Goal: Task Accomplishment & Management: Complete application form

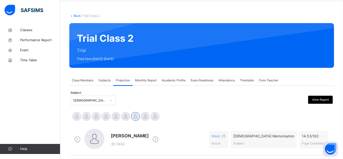
scroll to position [35, 0]
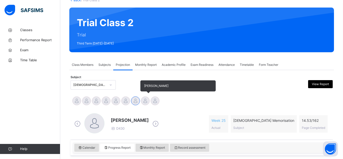
click at [146, 97] on div at bounding box center [145, 100] width 9 height 9
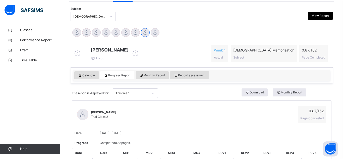
scroll to position [105, 0]
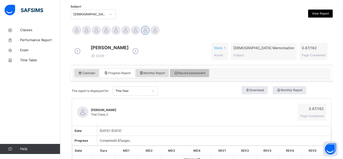
click at [192, 75] on span "Record assessment" at bounding box center [190, 73] width 32 height 5
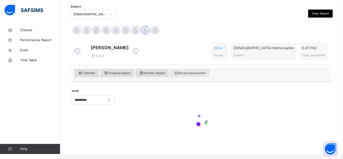
scroll to position [104, 0]
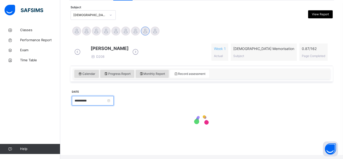
click at [104, 105] on input "**********" at bounding box center [93, 101] width 42 height 10
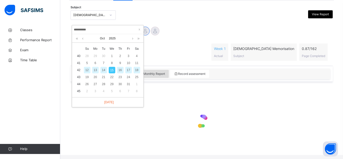
click at [204, 108] on div at bounding box center [222, 100] width 213 height 22
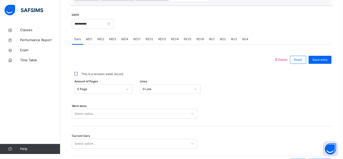
scroll to position [182, 0]
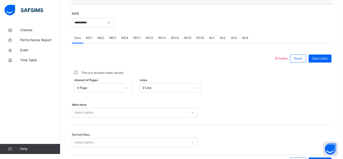
click at [121, 40] on span "MD4" at bounding box center [124, 38] width 7 height 5
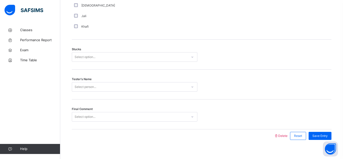
scroll to position [400, 0]
click at [78, 61] on div "Select option..." at bounding box center [85, 56] width 21 height 10
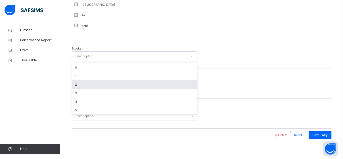
click at [85, 88] on div "2" at bounding box center [134, 84] width 125 height 9
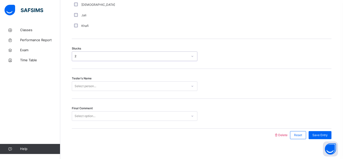
click at [90, 58] on div "2" at bounding box center [131, 56] width 113 height 5
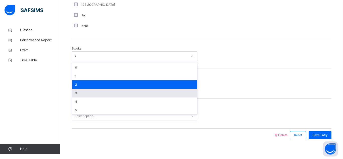
click at [83, 97] on div "3" at bounding box center [134, 93] width 125 height 9
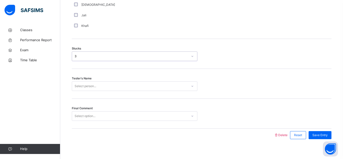
click at [91, 85] on div "Select person..." at bounding box center [135, 86] width 126 height 10
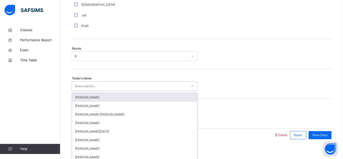
scroll to position [410, 0]
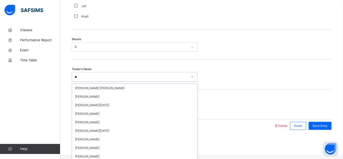
type input "***"
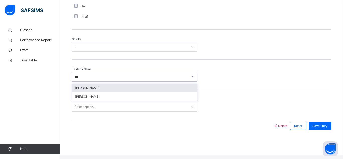
click at [92, 92] on div "Haseef Cooper" at bounding box center [134, 88] width 125 height 9
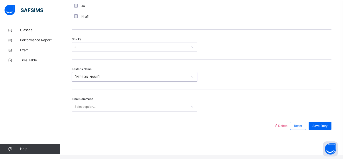
click at [95, 111] on div "Select option..." at bounding box center [85, 107] width 21 height 10
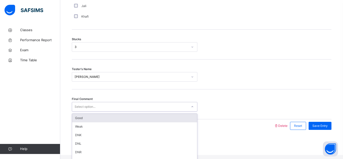
click at [95, 121] on div "Good" at bounding box center [134, 118] width 125 height 9
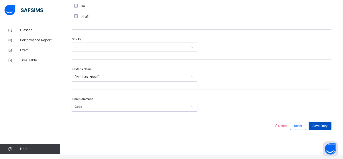
click at [325, 128] on span "Save Entry" at bounding box center [319, 126] width 15 height 5
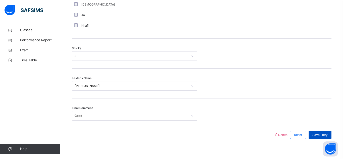
click at [325, 133] on span "Save Entry" at bounding box center [319, 135] width 15 height 5
click at [317, 133] on span "Save Entry" at bounding box center [319, 135] width 15 height 5
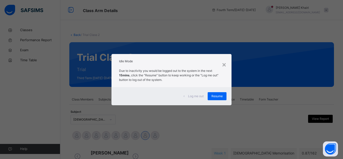
scroll to position [139, 0]
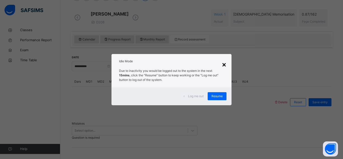
click at [223, 65] on div "×" at bounding box center [224, 64] width 5 height 11
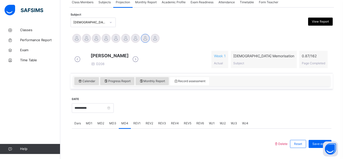
scroll to position [97, 0]
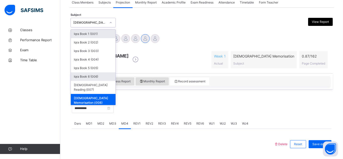
click at [100, 77] on div "Iqra Book 6 (006)" at bounding box center [93, 76] width 45 height 9
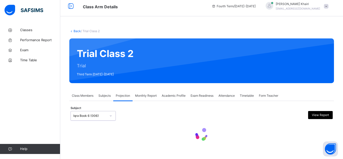
scroll to position [4, 0]
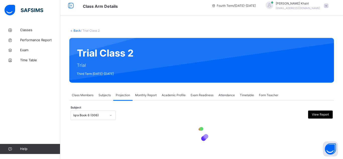
click at [202, 143] on icon at bounding box center [202, 134] width 20 height 20
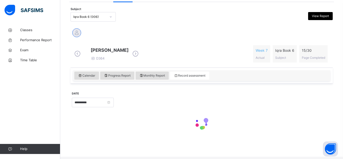
scroll to position [104, 0]
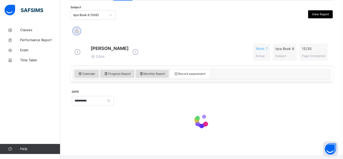
click at [143, 86] on div "**********" at bounding box center [202, 111] width 262 height 58
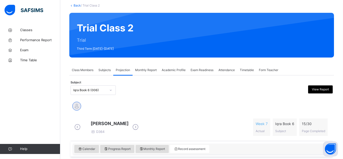
scroll to position [29, 0]
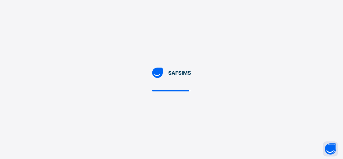
click at [154, 60] on div at bounding box center [171, 79] width 343 height 159
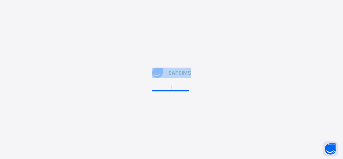
click at [154, 60] on div at bounding box center [171, 79] width 343 height 159
click at [286, 70] on div at bounding box center [171, 79] width 343 height 159
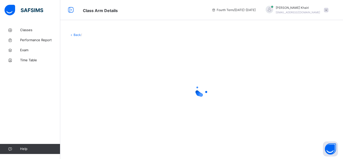
click at [75, 34] on link "Back" at bounding box center [77, 35] width 7 height 4
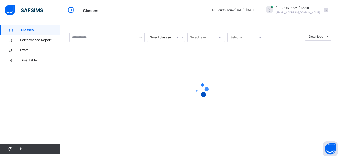
click at [67, 65] on div "Select class section Select level Select arm Download Pdf Report Excel Report ×…" at bounding box center [201, 85] width 283 height 120
click at [48, 38] on span "Performance Report" at bounding box center [40, 40] width 40 height 5
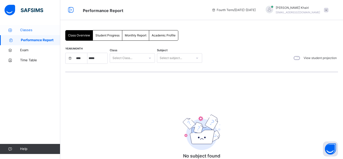
click at [47, 29] on span "Classes" at bounding box center [40, 30] width 40 height 5
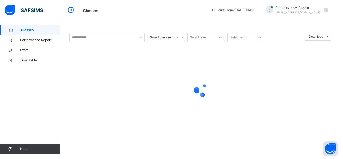
click at [185, 59] on div at bounding box center [201, 89] width 265 height 95
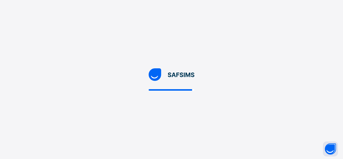
click at [82, 77] on div at bounding box center [171, 79] width 343 height 159
click at [81, 78] on div at bounding box center [171, 79] width 343 height 159
click at [104, 115] on div at bounding box center [171, 79] width 343 height 159
click at [169, 89] on div at bounding box center [171, 90] width 44 height 2
click at [188, 111] on div at bounding box center [171, 79] width 343 height 159
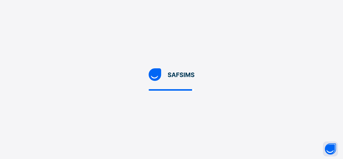
click at [188, 111] on div at bounding box center [171, 79] width 343 height 159
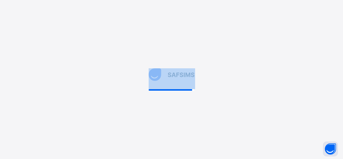
drag, startPoint x: 188, startPoint y: 111, endPoint x: 201, endPoint y: 41, distance: 71.8
click at [201, 41] on div at bounding box center [171, 79] width 343 height 159
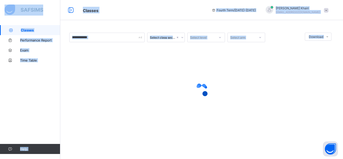
click at [121, 69] on div at bounding box center [201, 89] width 265 height 95
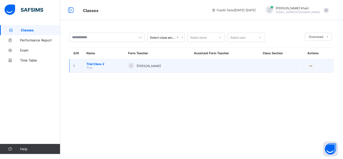
click at [99, 65] on span "Trial Class 2" at bounding box center [103, 64] width 34 height 4
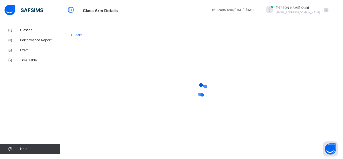
click at [133, 78] on div at bounding box center [201, 89] width 265 height 95
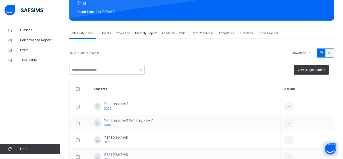
scroll to position [67, 0]
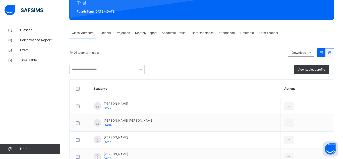
click at [123, 31] on span "Projection" at bounding box center [123, 33] width 14 height 5
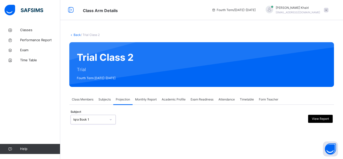
scroll to position [36, 0]
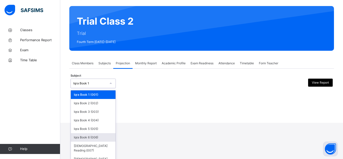
click at [92, 137] on div "Iqra Book 6 (006)" at bounding box center [93, 137] width 45 height 9
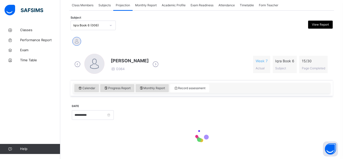
scroll to position [104, 0]
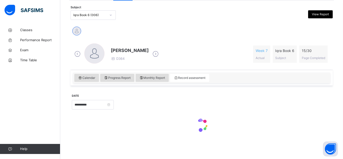
click at [135, 140] on div "**********" at bounding box center [202, 114] width 260 height 53
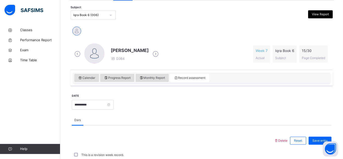
click at [135, 140] on div at bounding box center [172, 140] width 197 height 13
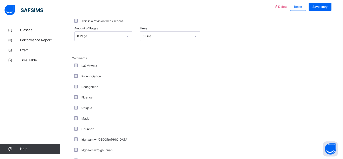
scroll to position [240, 0]
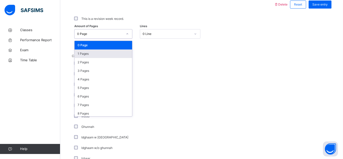
click at [115, 54] on div "1 Pages" at bounding box center [103, 53] width 57 height 9
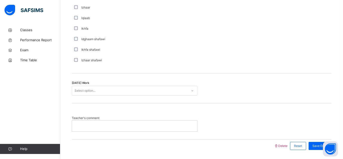
scroll to position [407, 0]
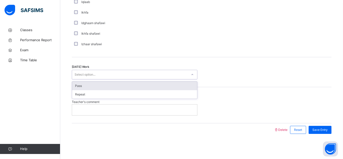
click at [97, 86] on div "Pass" at bounding box center [134, 86] width 125 height 9
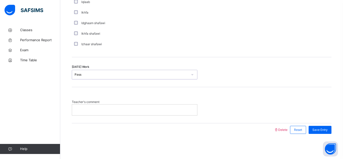
click at [98, 107] on div at bounding box center [134, 109] width 125 height 11
click at [323, 130] on span "Save Entry" at bounding box center [319, 130] width 15 height 5
drag, startPoint x: 323, startPoint y: 130, endPoint x: 320, endPoint y: 131, distance: 3.6
click at [320, 131] on span "Save Entry" at bounding box center [319, 130] width 15 height 5
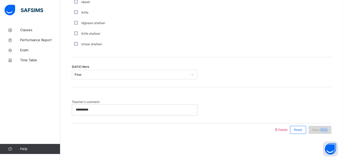
click at [320, 131] on span "Save Entry" at bounding box center [319, 130] width 15 height 5
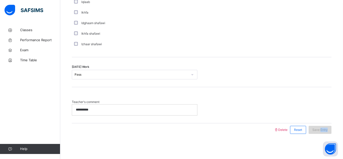
click at [320, 131] on span "Save Entry" at bounding box center [319, 130] width 15 height 5
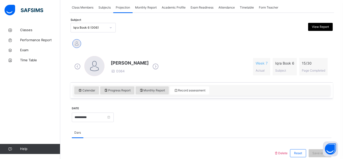
scroll to position [93, 0]
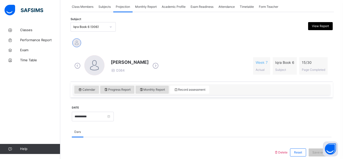
click at [94, 26] on div "Iqra Book 6 (006)" at bounding box center [89, 27] width 33 height 5
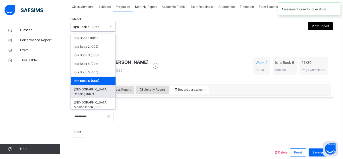
click at [91, 89] on div "Quran Reading (007)" at bounding box center [93, 91] width 45 height 13
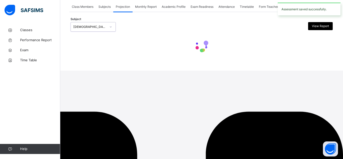
scroll to position [4, 0]
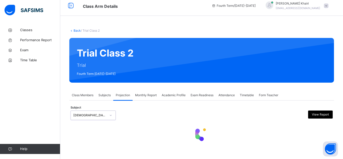
click at [197, 154] on div "Back / Trial Class 2 Trial Class 2 Trial Fourth Term 2024-2025 Class Members Su…" at bounding box center [201, 90] width 283 height 138
click at [206, 153] on div "Back / Trial Class 2 Trial Class 2 Trial Fourth Term 2024-2025 Class Members Su…" at bounding box center [201, 90] width 283 height 138
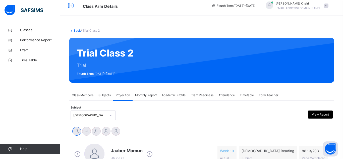
drag, startPoint x: 197, startPoint y: 154, endPoint x: 201, endPoint y: 151, distance: 5.3
click at [201, 151] on div "Back / Trial Class 2 Trial Class 2 Trial Fourth Term 2024-2025 Class Members Su…" at bounding box center [201, 140] width 283 height 238
click at [201, 151] on div "Jaaber Mamun D357 Week 19 Actual Quran Reading Subject 88.13 / 203 Page Complet…" at bounding box center [201, 154] width 257 height 21
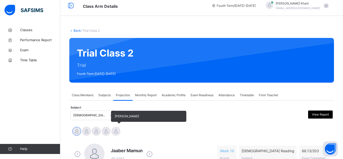
click at [115, 129] on div at bounding box center [115, 131] width 9 height 9
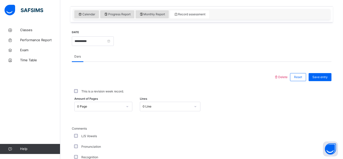
scroll to position [181, 0]
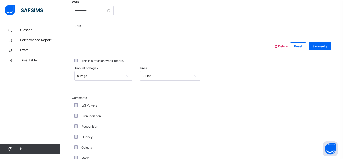
click at [167, 81] on div "0 Line" at bounding box center [170, 76] width 60 height 10
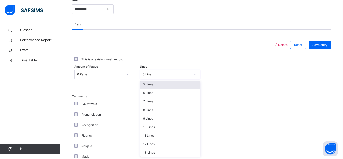
scroll to position [44, 0]
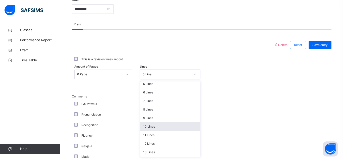
click at [156, 129] on div "10 Lines" at bounding box center [170, 126] width 60 height 9
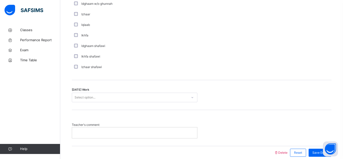
scroll to position [384, 0]
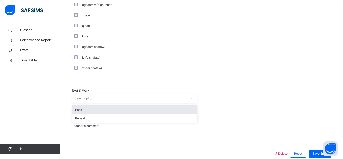
click at [133, 99] on div "Select option..." at bounding box center [129, 99] width 115 height 8
click at [132, 111] on div "Pass" at bounding box center [134, 109] width 125 height 9
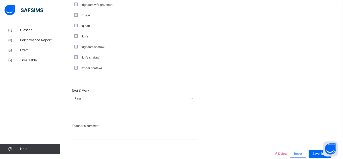
click at [130, 131] on p at bounding box center [134, 133] width 117 height 5
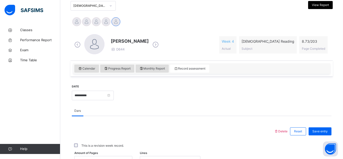
scroll to position [113, 0]
click at [321, 131] on span "Save entry" at bounding box center [319, 132] width 15 height 5
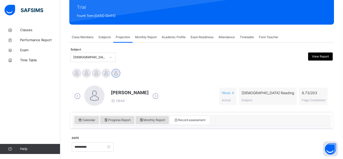
scroll to position [61, 0]
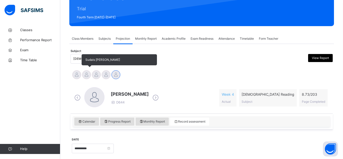
click at [87, 74] on div at bounding box center [86, 74] width 9 height 9
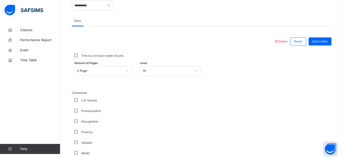
scroll to position [204, 0]
click at [87, 72] on div "0 Page" at bounding box center [100, 70] width 46 height 5
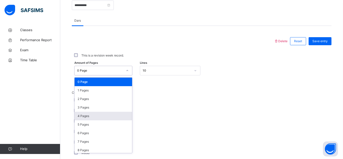
click at [68, 142] on div "Back / Trial Class 2 Trial Class 2 Trial Fourth Term 2024-2025 Class Members Su…" at bounding box center [201, 91] width 283 height 541
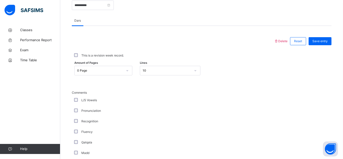
click at [68, 142] on div "Back / Trial Class 2 Trial Class 2 Trial Fourth Term 2024-2025 Class Members Su…" at bounding box center [201, 91] width 283 height 541
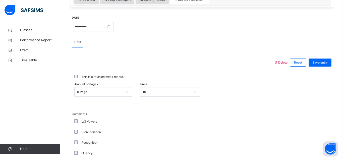
scroll to position [185, 0]
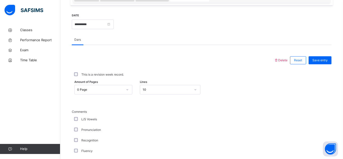
click at [77, 89] on div "0 Page" at bounding box center [103, 90] width 58 height 10
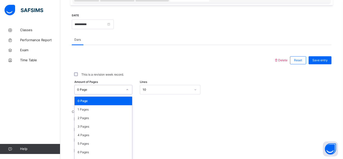
scroll to position [200, 0]
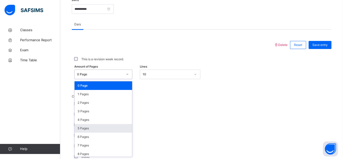
click at [79, 125] on div "5 Pages" at bounding box center [103, 128] width 57 height 9
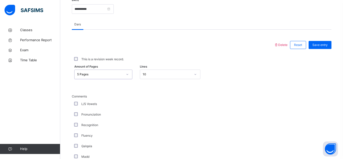
click at [201, 75] on div "Amount of Pages option 5 Pages, selected. 0 results available. Select is focuse…" at bounding box center [202, 75] width 260 height 10
click at [197, 76] on div at bounding box center [195, 74] width 9 height 8
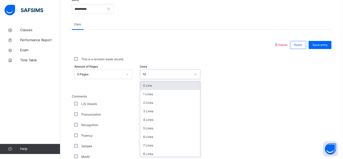
click at [185, 82] on div "0 Line" at bounding box center [170, 85] width 60 height 9
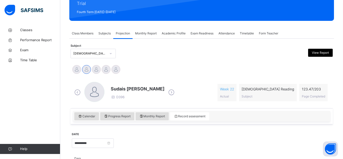
scroll to position [0, 0]
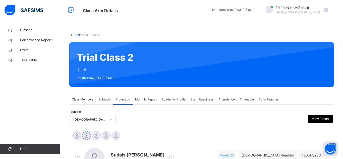
click at [82, 103] on div "Class Members" at bounding box center [82, 99] width 27 height 10
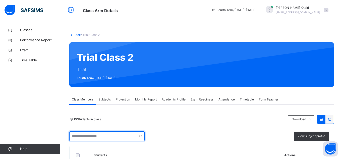
click at [118, 135] on input "text" at bounding box center [106, 136] width 75 height 10
type input "******"
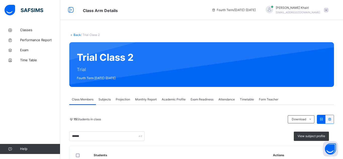
click at [197, 135] on div "****** View subject profile" at bounding box center [201, 136] width 265 height 10
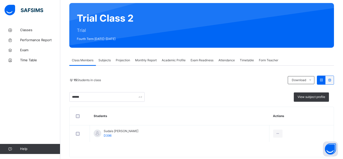
scroll to position [50, 0]
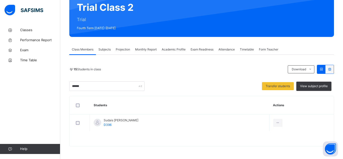
click at [103, 50] on span "Subjects" at bounding box center [104, 49] width 12 height 5
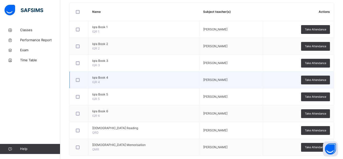
scroll to position [132, 0]
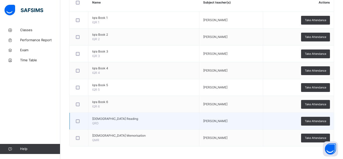
click at [78, 123] on div at bounding box center [79, 121] width 11 height 11
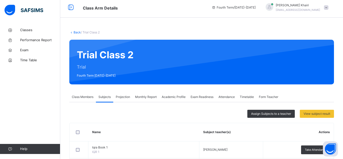
scroll to position [2, 0]
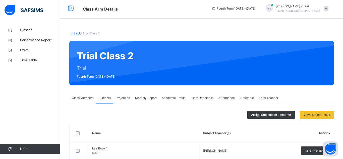
click at [124, 100] on span "Projection" at bounding box center [123, 98] width 14 height 5
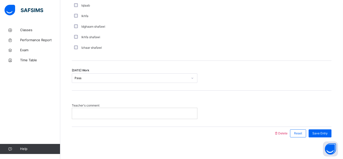
scroll to position [407, 0]
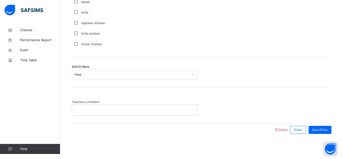
click at [124, 110] on p at bounding box center [134, 109] width 117 height 5
click at [328, 127] on div "Save Entry" at bounding box center [320, 130] width 23 height 8
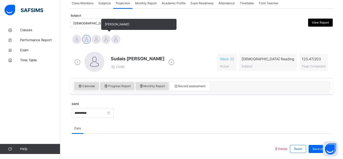
scroll to position [94, 0]
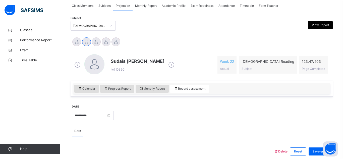
click at [99, 23] on div "Quran Reading (007)" at bounding box center [88, 26] width 35 height 8
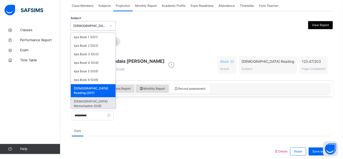
click at [102, 97] on div "Quran Memorisation (008)" at bounding box center [93, 103] width 45 height 13
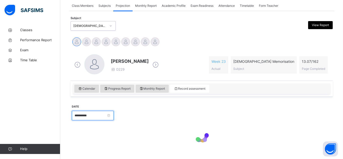
click at [96, 117] on input "**********" at bounding box center [93, 116] width 42 height 10
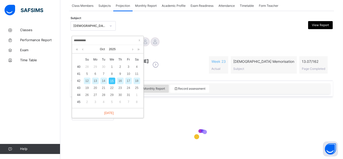
click at [166, 112] on div at bounding box center [222, 115] width 213 height 22
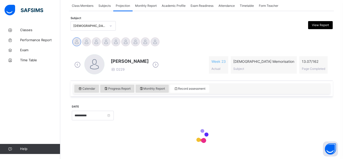
click at [145, 51] on div "Affan Ahmad D229 Week 23 Actual Quran Memorisation Subject 13.07 / 162 Page Com…" at bounding box center [202, 64] width 260 height 29
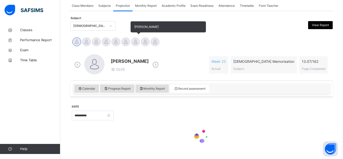
click at [133, 38] on div at bounding box center [135, 41] width 9 height 9
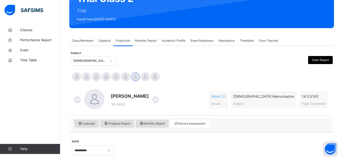
scroll to position [104, 0]
